Goal: Navigation & Orientation: Find specific page/section

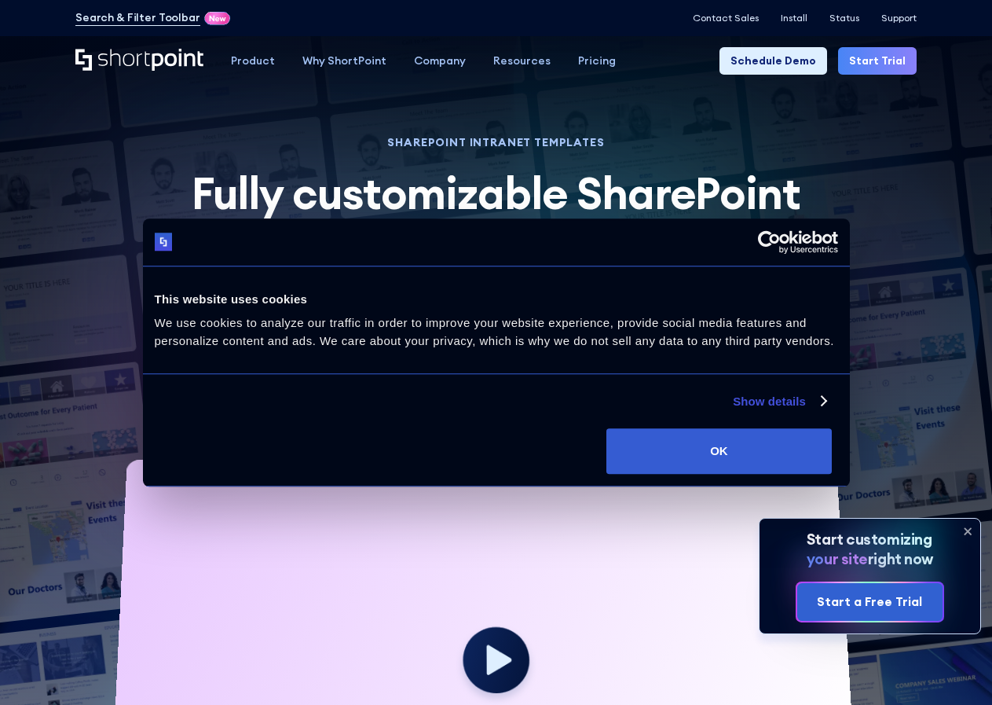
click at [146, 53] on icon "Home" at bounding box center [139, 60] width 128 height 22
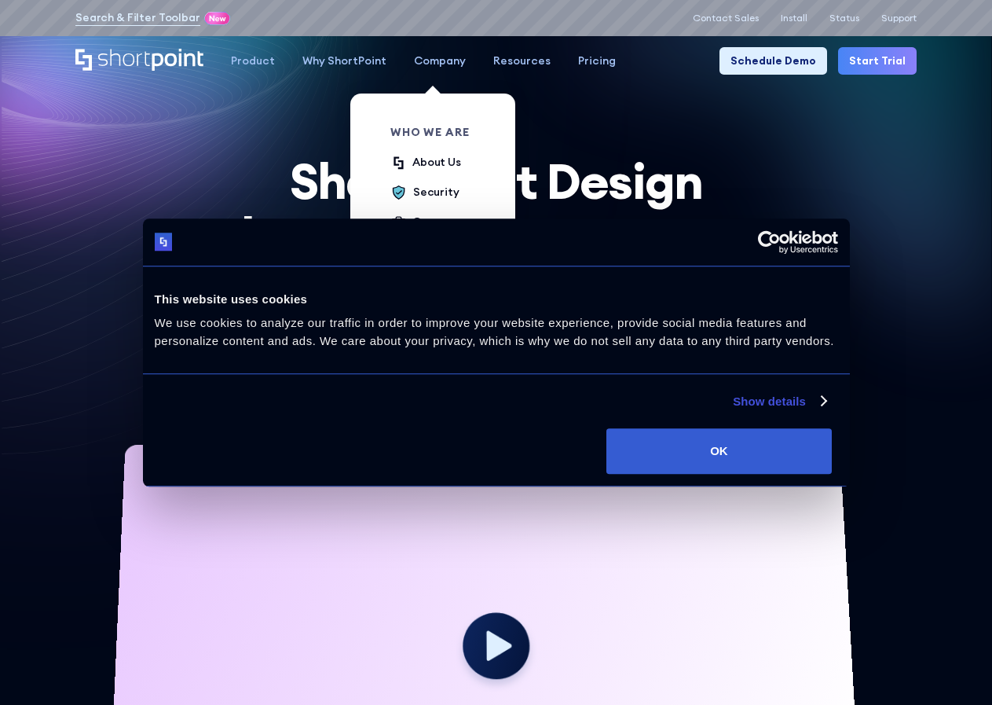
click at [427, 68] on div "Company" at bounding box center [440, 61] width 52 height 16
click at [443, 221] on div "Careers" at bounding box center [434, 222] width 44 height 16
click at [449, 229] on ul "About Us Security Careers Sports Kevin The Bear GPTW Great Place To Work" at bounding box center [445, 251] width 111 height 194
